Goal: Find specific page/section: Find specific page/section

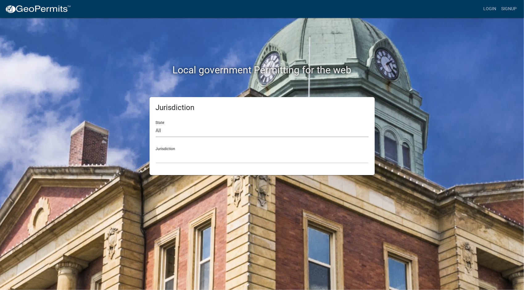
click at [161, 126] on select "All [US_STATE] [US_STATE] [US_STATE] [US_STATE] [US_STATE] [US_STATE] [US_STATE…" at bounding box center [262, 131] width 213 height 13
select select "[US_STATE]"
click at [156, 125] on select "All [US_STATE] [US_STATE] [US_STATE] [US_STATE] [US_STATE] [US_STATE] [US_STATE…" at bounding box center [262, 131] width 213 height 13
click at [178, 156] on select "[GEOGRAPHIC_DATA], [US_STATE][PERSON_NAME][GEOGRAPHIC_DATA], [US_STATE][PERSON_…" at bounding box center [262, 157] width 213 height 13
click at [175, 156] on select "[GEOGRAPHIC_DATA], [US_STATE][PERSON_NAME][GEOGRAPHIC_DATA], [US_STATE][PERSON_…" at bounding box center [262, 157] width 213 height 13
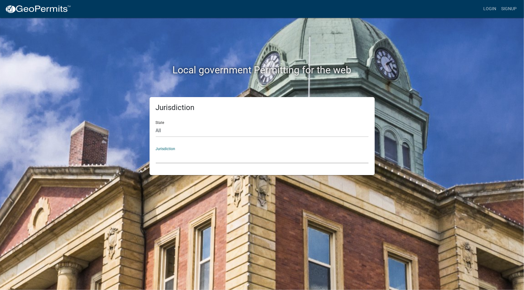
click at [172, 156] on select "[GEOGRAPHIC_DATA], [US_STATE][PERSON_NAME][GEOGRAPHIC_DATA], [US_STATE][PERSON_…" at bounding box center [262, 157] width 213 height 13
click at [179, 163] on div "Jurisdiction State All [US_STATE] [US_STATE] [US_STATE] [US_STATE] [US_STATE] […" at bounding box center [262, 136] width 225 height 78
click at [178, 159] on select "[GEOGRAPHIC_DATA], [US_STATE][PERSON_NAME][GEOGRAPHIC_DATA], [US_STATE][PERSON_…" at bounding box center [262, 157] width 213 height 13
click at [179, 154] on select "[GEOGRAPHIC_DATA], [US_STATE][PERSON_NAME][GEOGRAPHIC_DATA], [US_STATE][PERSON_…" at bounding box center [262, 157] width 213 height 13
click at [182, 151] on select "[GEOGRAPHIC_DATA], [US_STATE][PERSON_NAME][GEOGRAPHIC_DATA], [US_STATE][PERSON_…" at bounding box center [262, 157] width 213 height 13
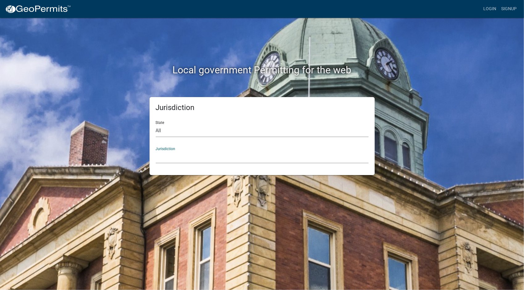
click at [183, 126] on select "All [US_STATE] [US_STATE] [US_STATE] [US_STATE] [US_STATE] [US_STATE] [US_STATE…" at bounding box center [262, 131] width 213 height 13
click at [156, 125] on select "All [US_STATE] [US_STATE] [US_STATE] [US_STATE] [US_STATE] [US_STATE] [US_STATE…" at bounding box center [262, 131] width 213 height 13
click at [175, 157] on select "[GEOGRAPHIC_DATA], [US_STATE][PERSON_NAME][GEOGRAPHIC_DATA], [US_STATE][PERSON_…" at bounding box center [262, 157] width 213 height 13
click at [186, 154] on select "[GEOGRAPHIC_DATA], [US_STATE][PERSON_NAME][GEOGRAPHIC_DATA], [US_STATE][PERSON_…" at bounding box center [262, 157] width 213 height 13
click at [175, 134] on select "All [US_STATE] [US_STATE] [US_STATE] [US_STATE] [US_STATE] [US_STATE] [US_STATE…" at bounding box center [262, 131] width 213 height 13
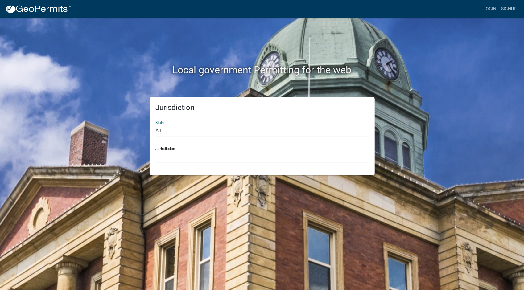
select select "[US_STATE]"
click at [156, 125] on select "All [US_STATE] [US_STATE] [US_STATE] [US_STATE] [US_STATE] [US_STATE] [US_STATE…" at bounding box center [262, 131] width 213 height 13
click at [172, 154] on select "[GEOGRAPHIC_DATA], [US_STATE][PERSON_NAME][GEOGRAPHIC_DATA], [US_STATE][PERSON_…" at bounding box center [262, 157] width 213 height 13
click at [176, 161] on select "[GEOGRAPHIC_DATA], [US_STATE][PERSON_NAME][GEOGRAPHIC_DATA], [US_STATE][PERSON_…" at bounding box center [262, 157] width 213 height 13
click at [171, 157] on select "[GEOGRAPHIC_DATA], [US_STATE][PERSON_NAME][GEOGRAPHIC_DATA], [US_STATE][PERSON_…" at bounding box center [262, 157] width 213 height 13
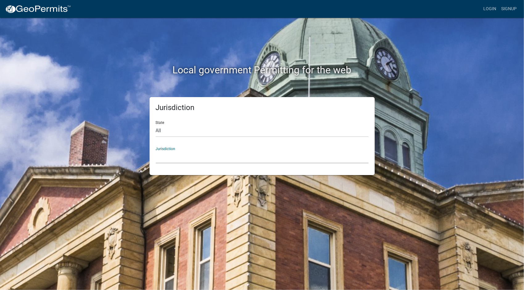
click at [170, 155] on select "[GEOGRAPHIC_DATA], [US_STATE][PERSON_NAME][GEOGRAPHIC_DATA], [US_STATE][PERSON_…" at bounding box center [262, 157] width 213 height 13
click at [191, 132] on select "All [US_STATE] [US_STATE] [US_STATE] [US_STATE] [US_STATE] [US_STATE] [US_STATE…" at bounding box center [262, 131] width 213 height 13
click at [156, 125] on select "All [US_STATE] [US_STATE] [US_STATE] [US_STATE] [US_STATE] [US_STATE] [US_STATE…" at bounding box center [262, 131] width 213 height 13
click at [180, 153] on select "Custer County, Colorado Cook County, Georgia Crawford County, Georgia Gilmer Co…" at bounding box center [262, 157] width 213 height 13
click at [172, 130] on select "All [US_STATE] [US_STATE] [US_STATE] [US_STATE] [US_STATE] [US_STATE] [US_STATE…" at bounding box center [262, 131] width 213 height 13
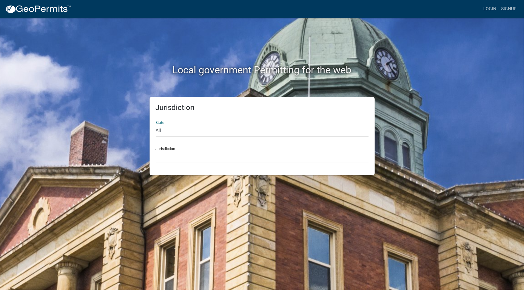
select select "[US_STATE]"
click at [156, 125] on select "All [US_STATE] [US_STATE] [US_STATE] [US_STATE] [US_STATE] [US_STATE] [US_STATE…" at bounding box center [262, 131] width 213 height 13
click at [177, 156] on select "[GEOGRAPHIC_DATA], [US_STATE][PERSON_NAME][GEOGRAPHIC_DATA], [US_STATE][PERSON_…" at bounding box center [262, 157] width 213 height 13
